Goal: Book appointment/travel/reservation

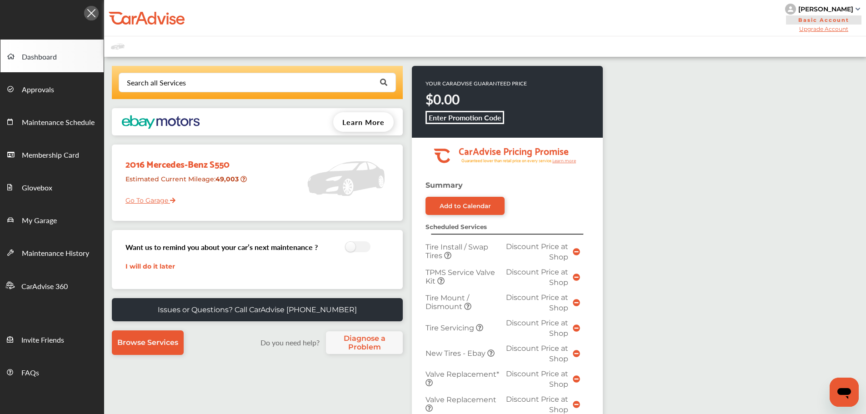
click at [149, 200] on link "Go To Garage" at bounding box center [147, 198] width 57 height 17
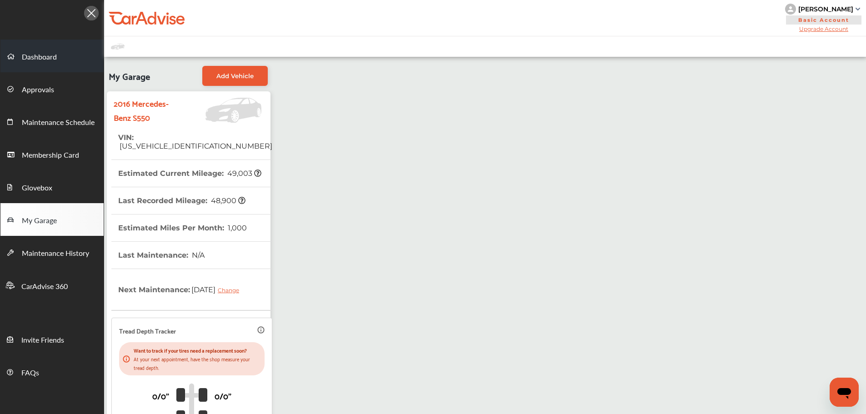
click at [46, 60] on span "Dashboard" at bounding box center [39, 57] width 35 height 12
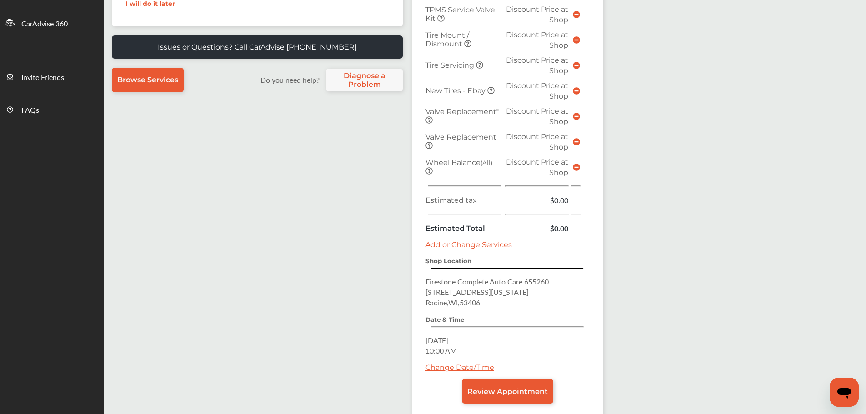
scroll to position [273, 0]
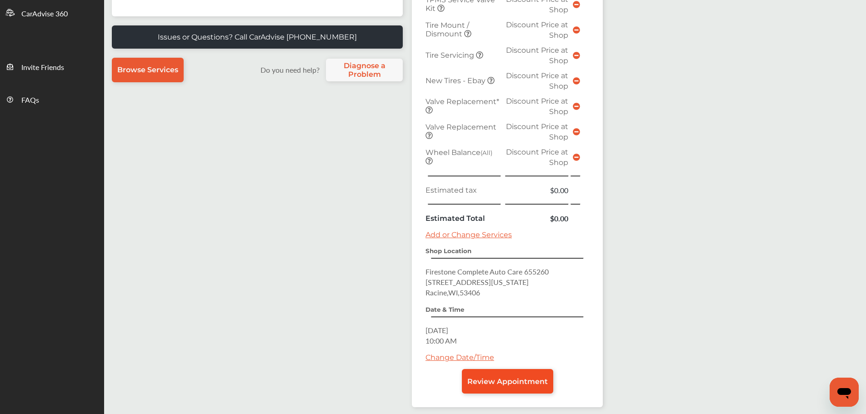
click at [536, 388] on link "Review Appointment" at bounding box center [507, 381] width 91 height 25
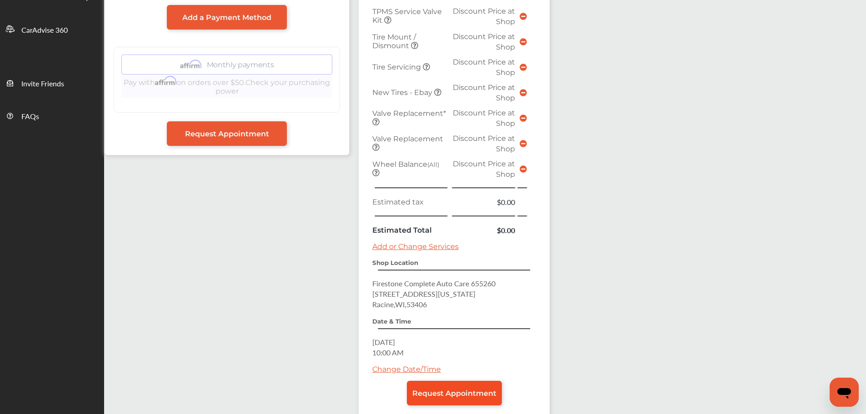
scroll to position [273, 0]
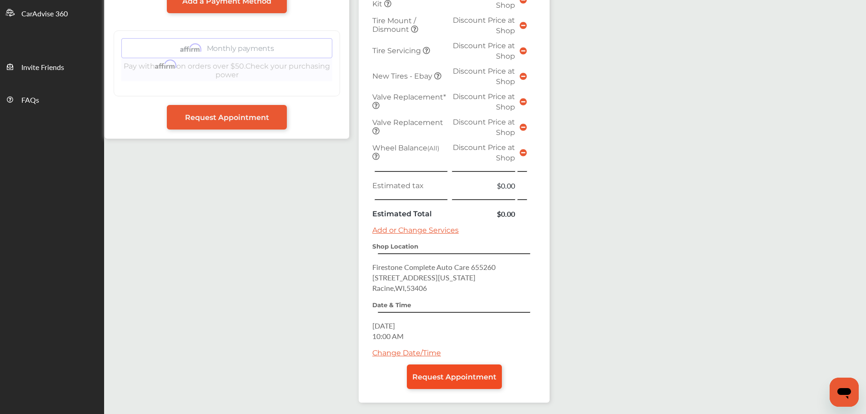
click at [460, 370] on link "Request Appointment" at bounding box center [454, 377] width 95 height 25
click at [456, 382] on link "Request Appointment" at bounding box center [454, 377] width 95 height 25
click at [464, 371] on link "Request Appointment" at bounding box center [454, 377] width 95 height 25
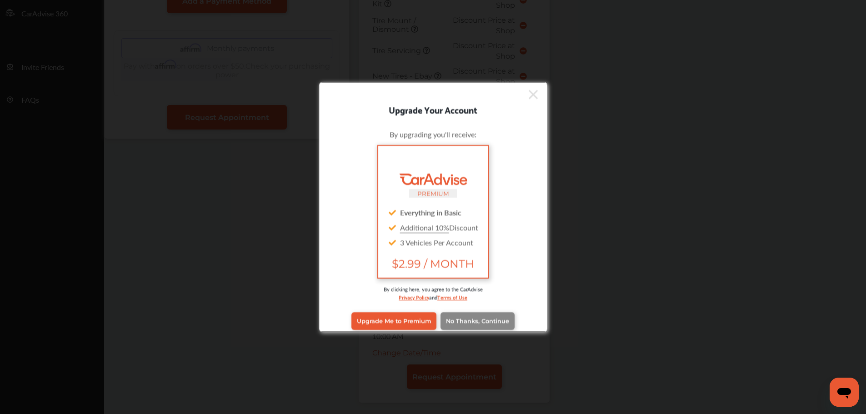
click at [476, 320] on span "No Thanks, Continue" at bounding box center [477, 321] width 63 height 7
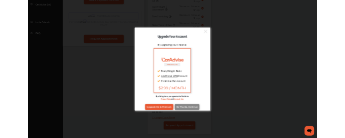
scroll to position [0, 0]
